Goal: Information Seeking & Learning: Learn about a topic

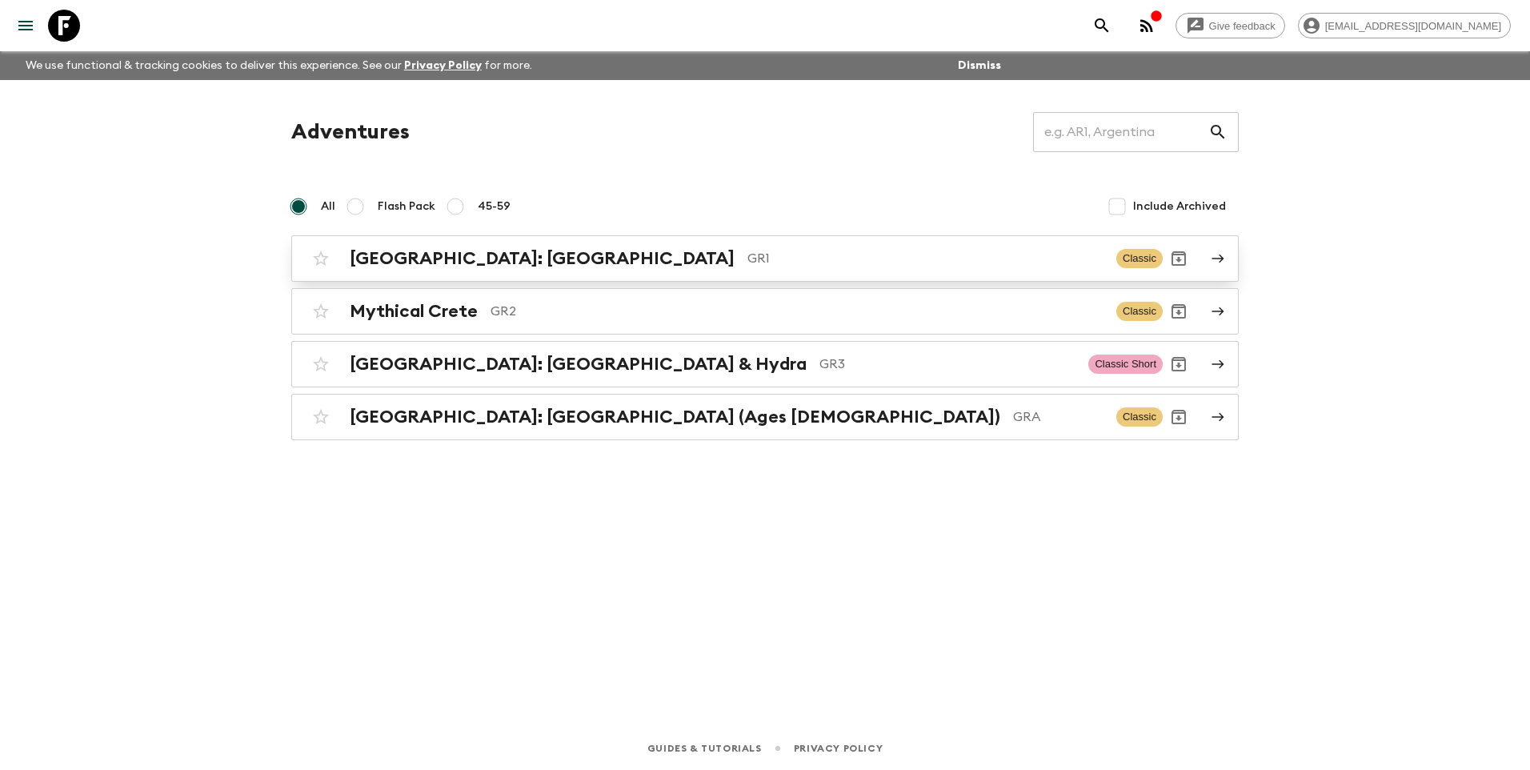
click at [490, 263] on h2 "[GEOGRAPHIC_DATA]: [GEOGRAPHIC_DATA]" at bounding box center [542, 258] width 385 height 21
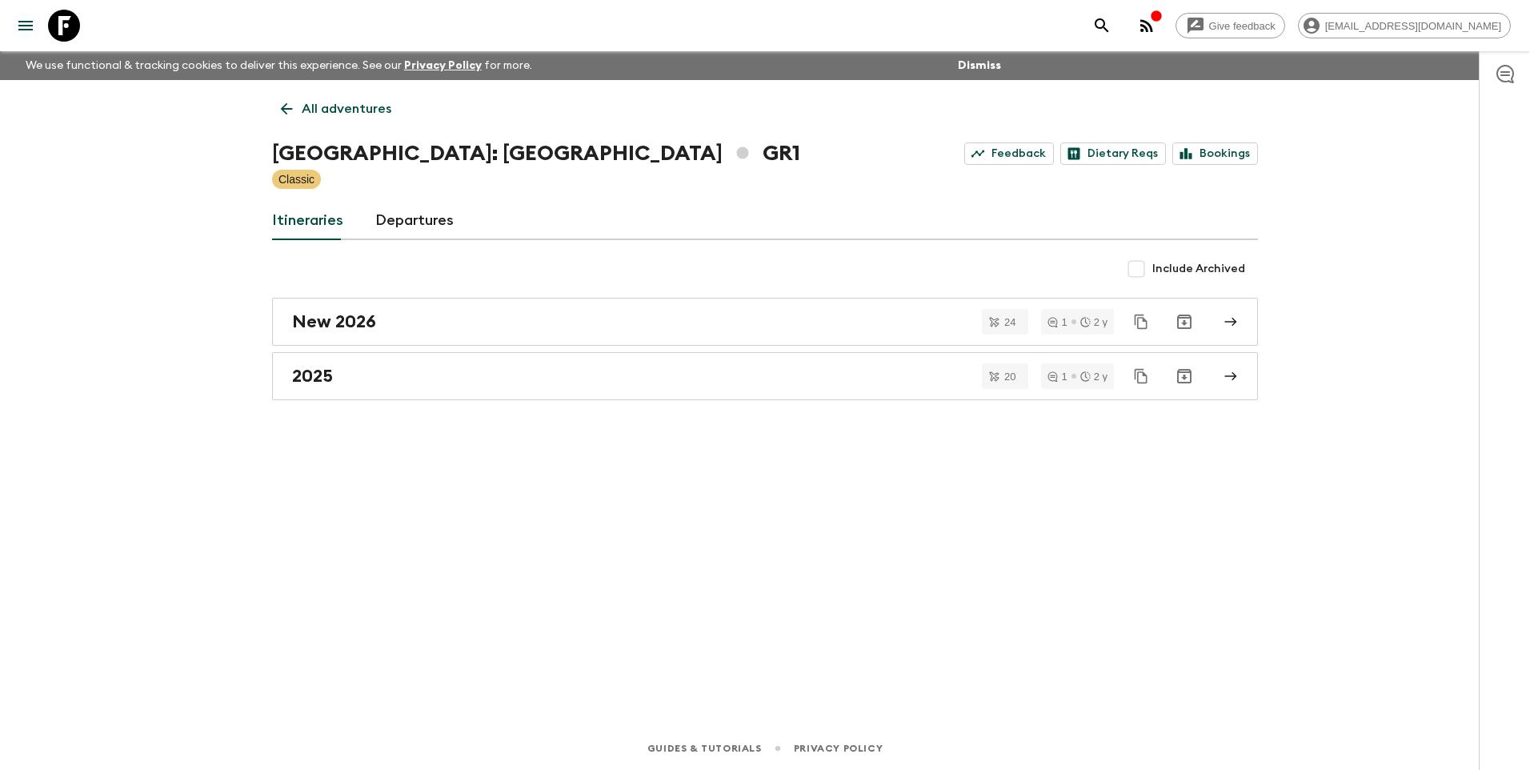
click at [889, 578] on div "All adventures [GEOGRAPHIC_DATA]: [GEOGRAPHIC_DATA] & the Islands GR1 Feedback …" at bounding box center [765, 381] width 1024 height 602
click at [350, 375] on div "2025" at bounding box center [749, 376] width 915 height 21
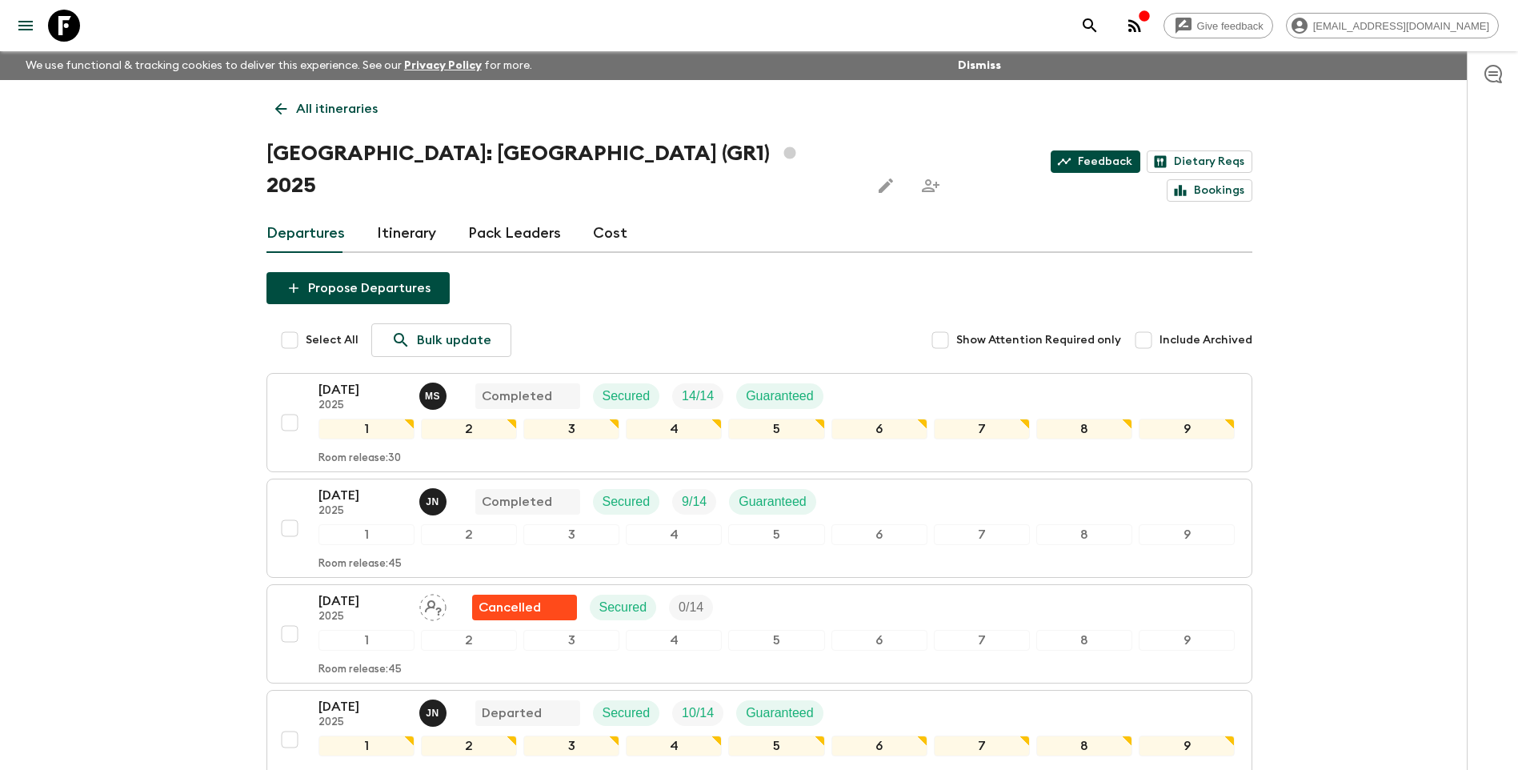
click at [1050, 156] on link "Feedback" at bounding box center [1095, 161] width 90 height 22
click at [323, 120] on link "All itineraries" at bounding box center [326, 109] width 120 height 32
